Goal: Check status

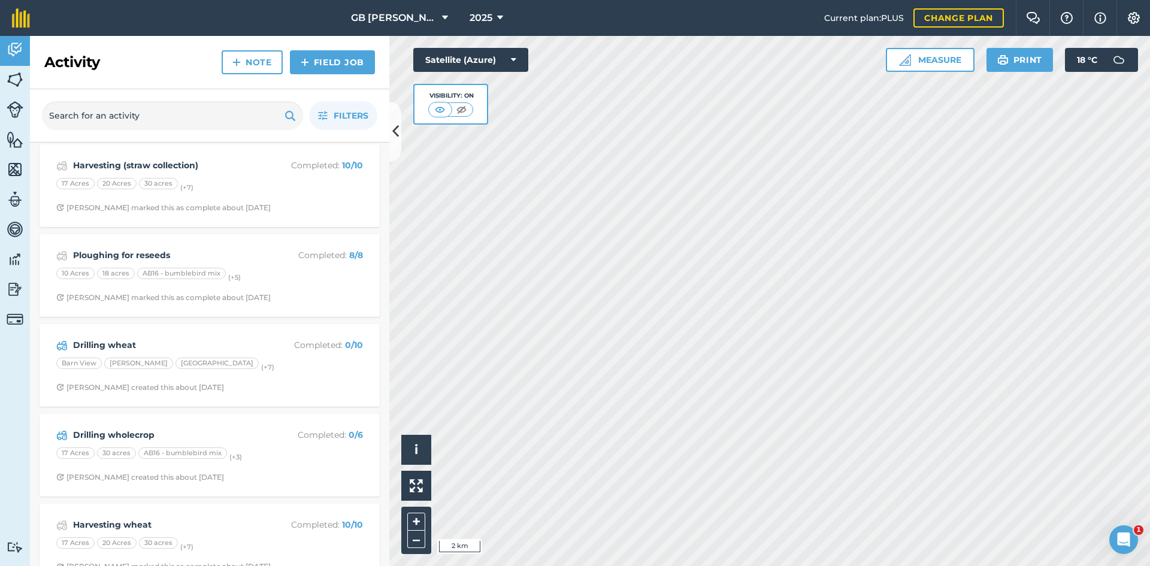
scroll to position [2576, 0]
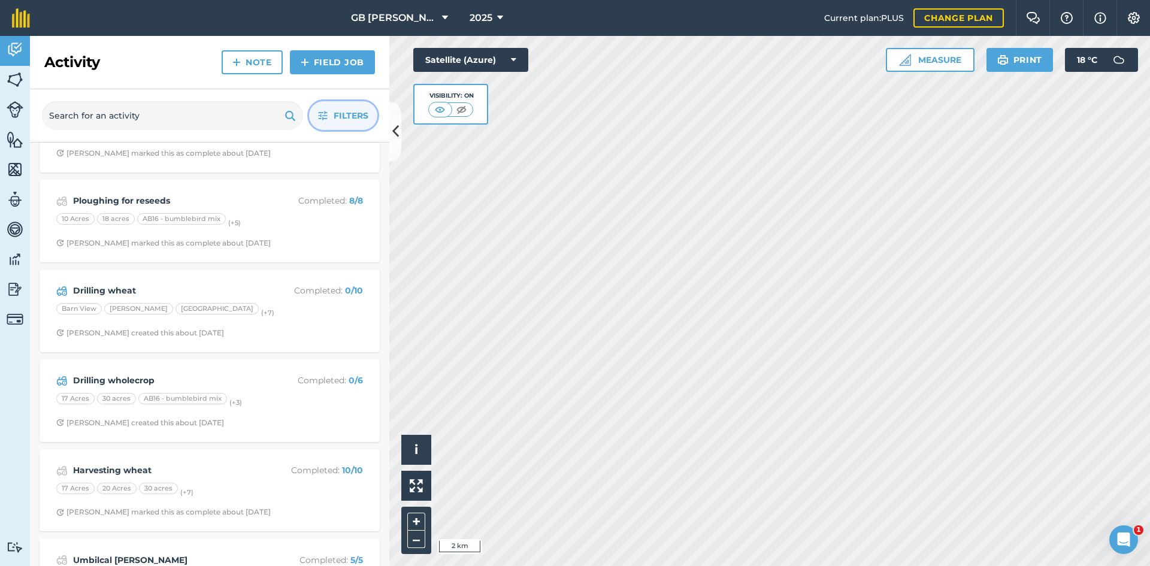
click at [329, 119] on button "Filters" at bounding box center [343, 115] width 68 height 29
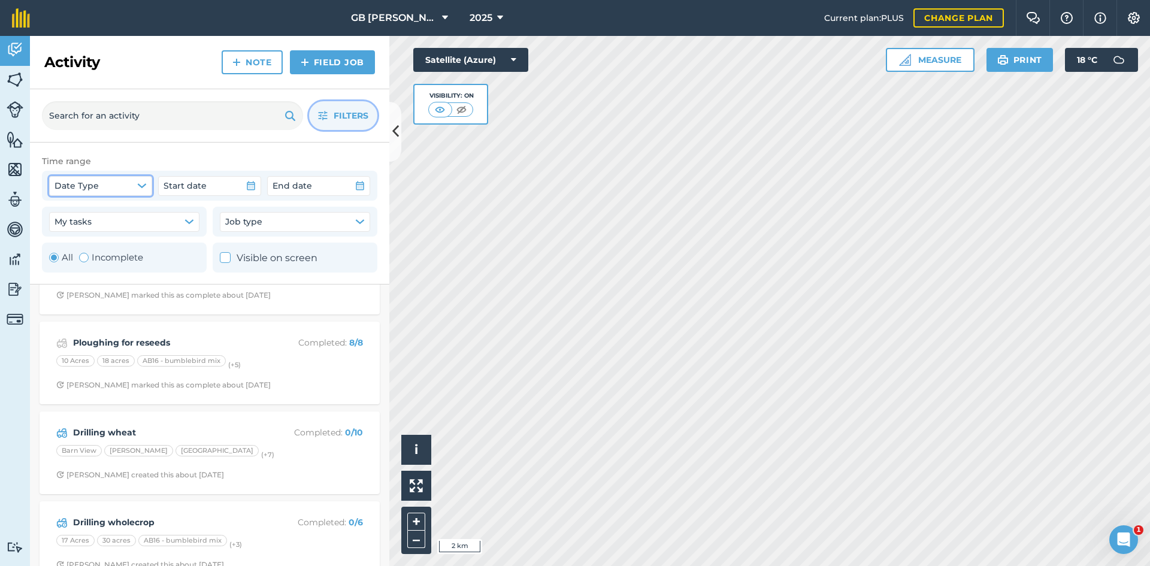
click at [135, 192] on button "Date Type" at bounding box center [100, 185] width 103 height 19
click at [110, 218] on label "Created date" at bounding box center [104, 215] width 96 height 16
checkbox input "false"
click at [100, 228] on label "Due date" at bounding box center [104, 230] width 96 height 16
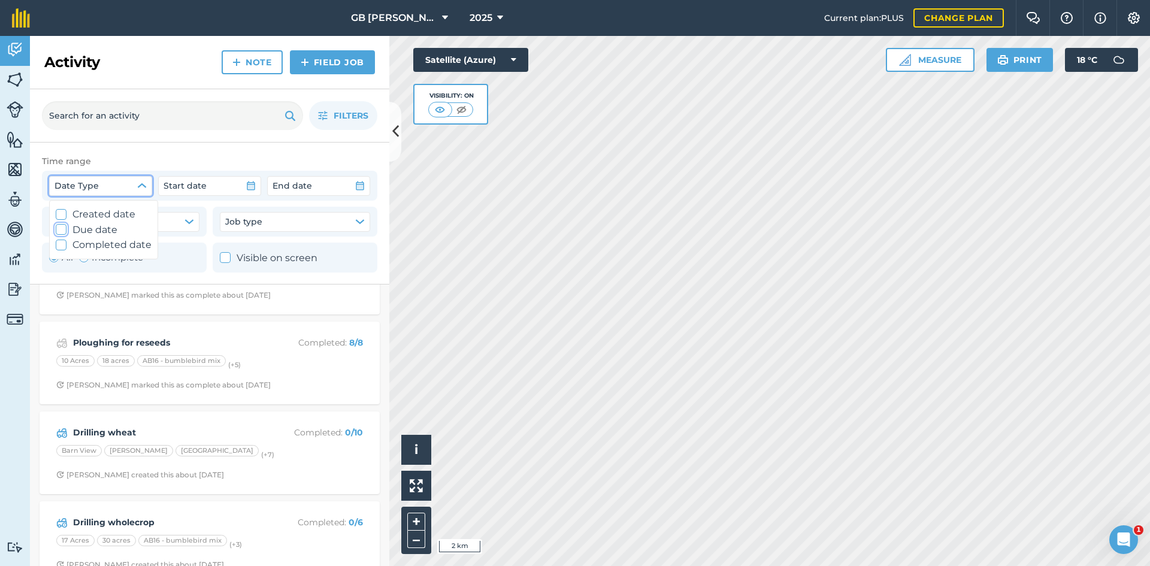
scroll to position [0, 0]
click at [100, 228] on label "Due date" at bounding box center [104, 230] width 96 height 16
checkbox input "false"
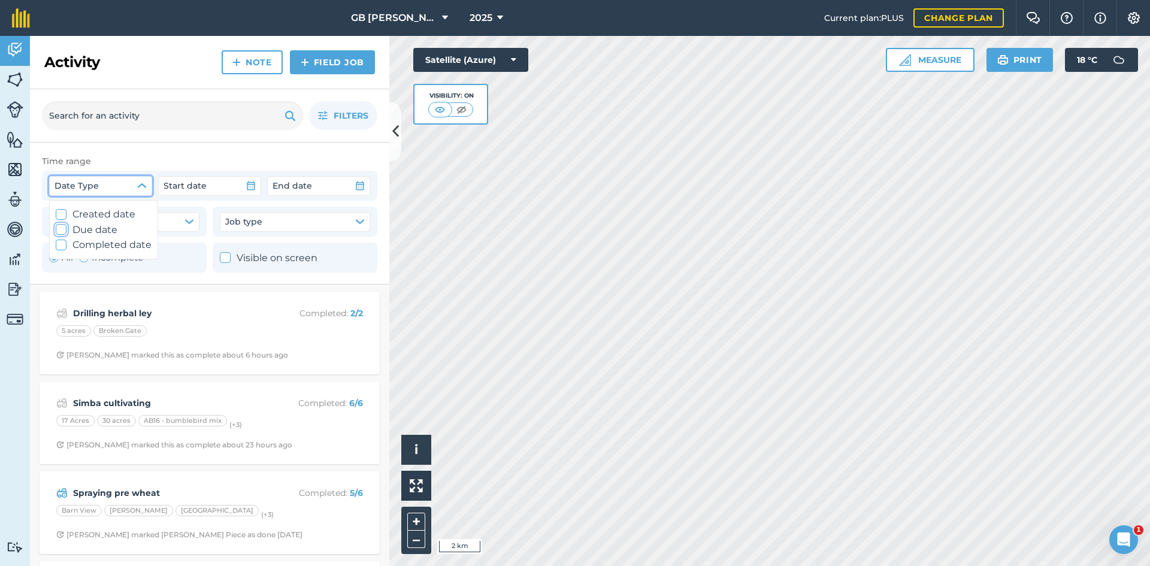
click at [101, 213] on label "Created date" at bounding box center [104, 215] width 96 height 16
click at [117, 211] on label "Created date" at bounding box center [104, 215] width 96 height 16
checkbox input "false"
click at [465, 107] on img at bounding box center [461, 110] width 15 height 12
click at [444, 108] on img at bounding box center [440, 110] width 15 height 12
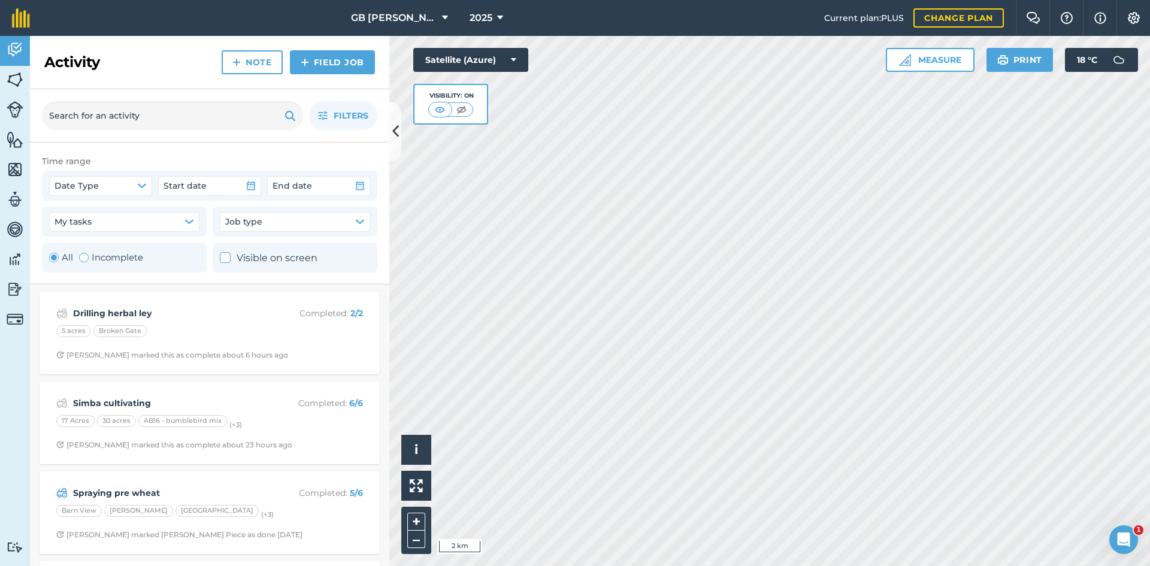
click at [124, 260] on label "Incomplete" at bounding box center [111, 257] width 64 height 14
radio input "false"
radio input "true"
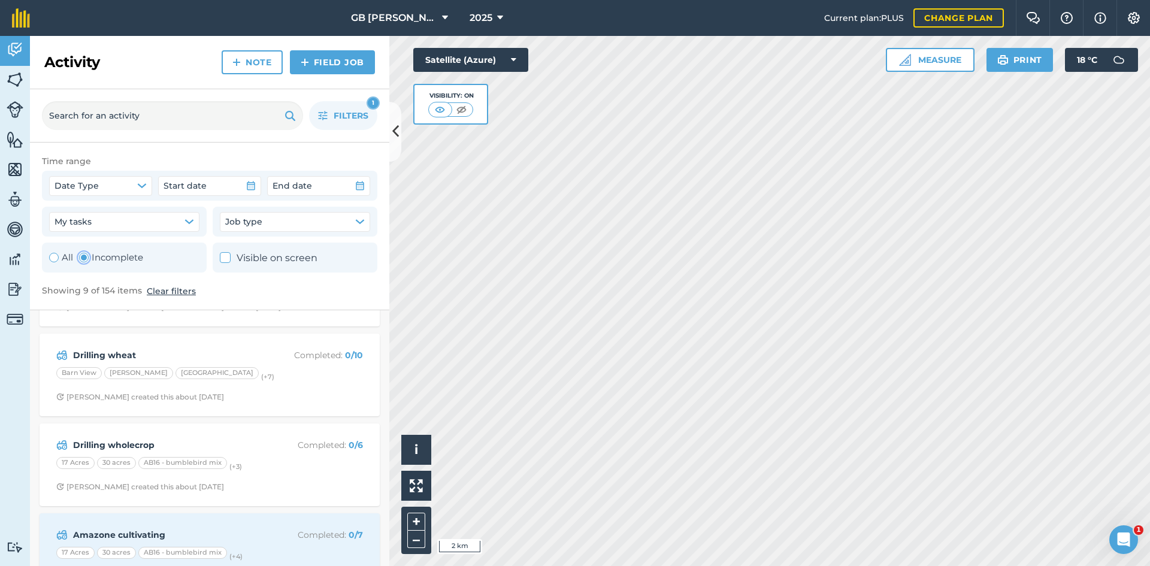
scroll to position [240, 0]
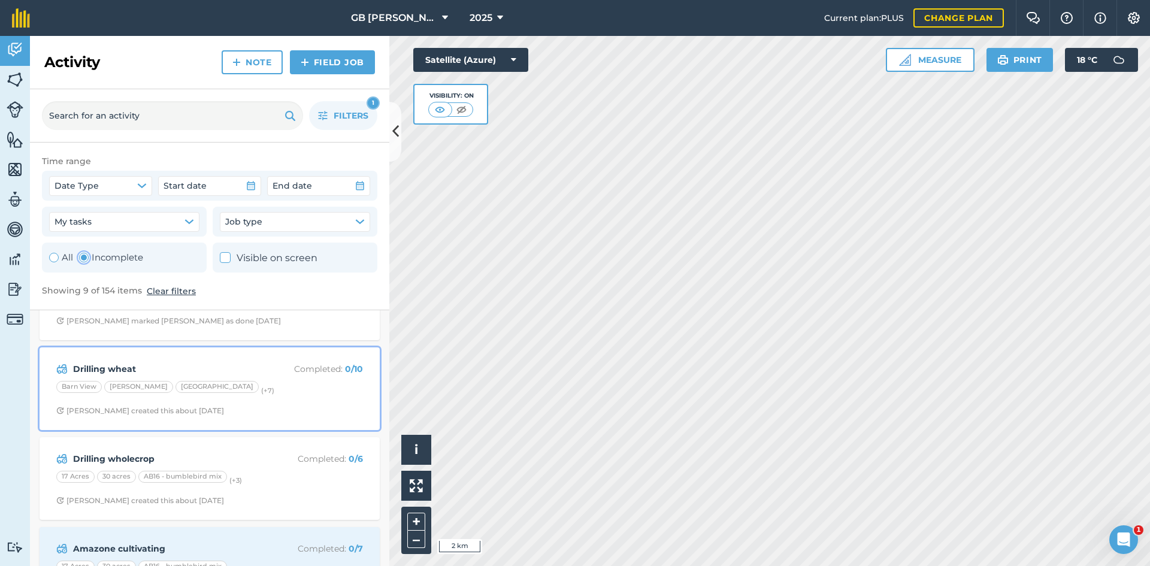
click at [347, 407] on span "[PERSON_NAME] created this about [DATE]" at bounding box center [209, 411] width 307 height 10
